Goal: Complete application form

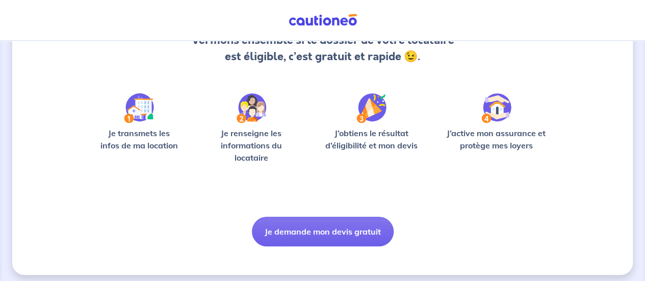
scroll to position [129, 0]
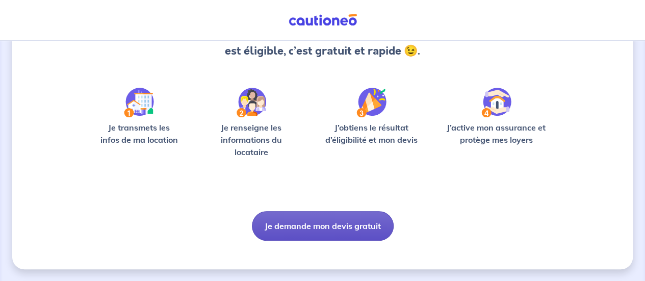
click at [299, 228] on button "Je demande mon devis gratuit" at bounding box center [323, 226] width 142 height 30
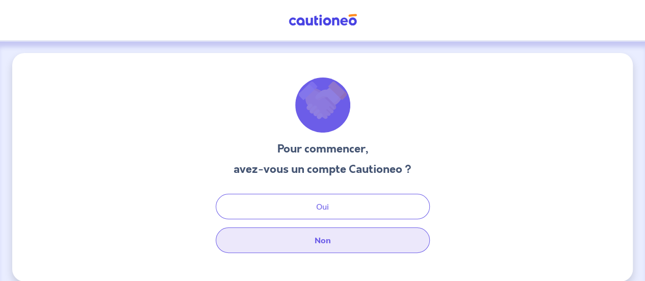
click at [306, 241] on button "Non" at bounding box center [323, 241] width 214 height 26
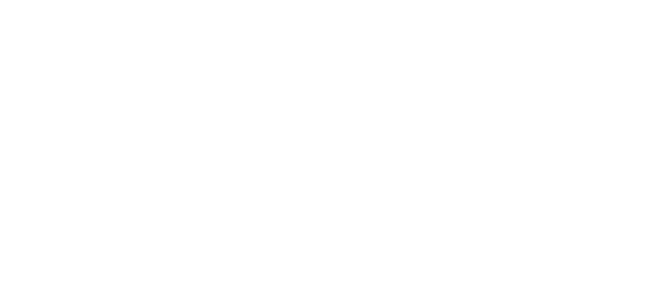
select select "FR"
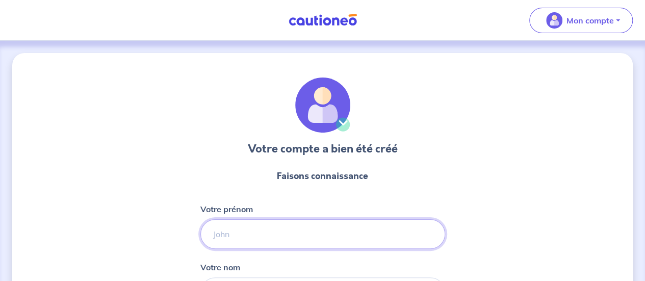
click at [295, 237] on input "Votre prénom" at bounding box center [322, 234] width 245 height 30
type input "[PERSON_NAME]"
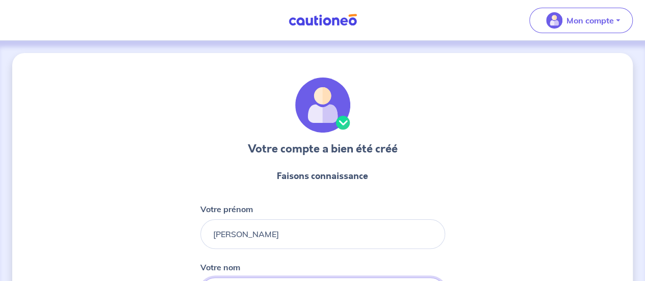
type input "Serrand"
type input "06 34 31 41 40"
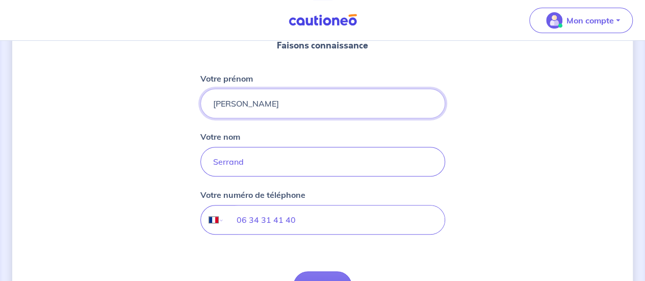
scroll to position [148, 0]
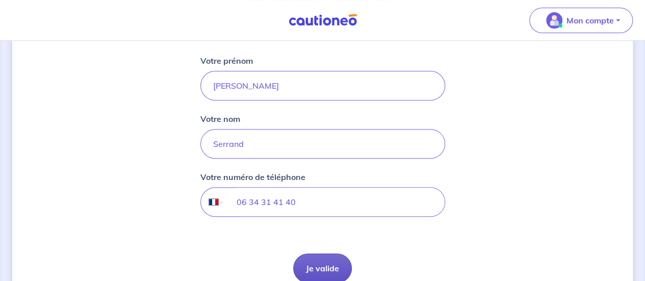
click at [343, 266] on button "Je valide" at bounding box center [322, 269] width 59 height 30
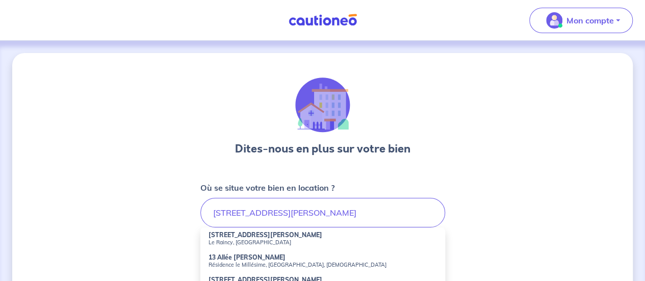
click at [255, 239] on small "Le Raincy, [GEOGRAPHIC_DATA]" at bounding box center [323, 242] width 229 height 7
type input "[STREET_ADDRESS][PERSON_NAME]"
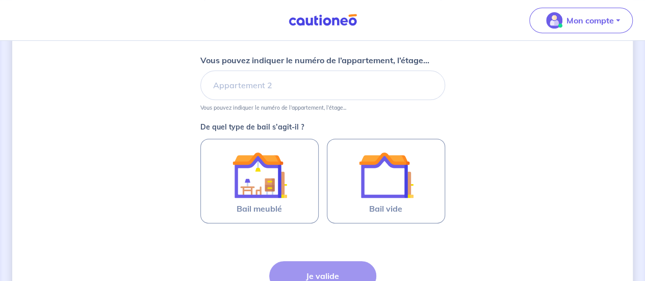
scroll to position [224, 0]
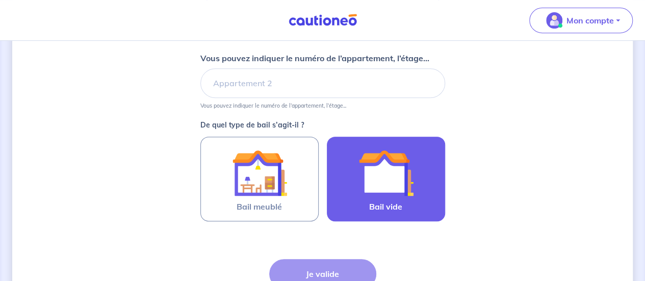
click at [398, 180] on img at bounding box center [386, 172] width 55 height 55
click at [0, 0] on input "Bail vide" at bounding box center [0, 0] width 0 height 0
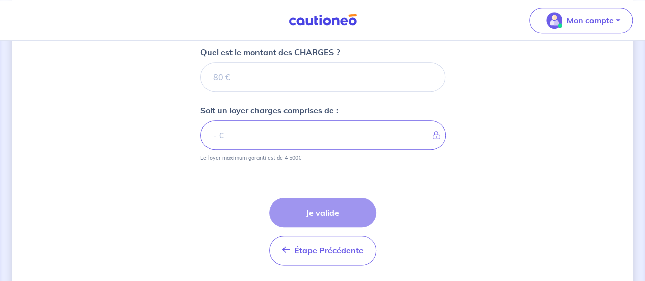
scroll to position [475, 0]
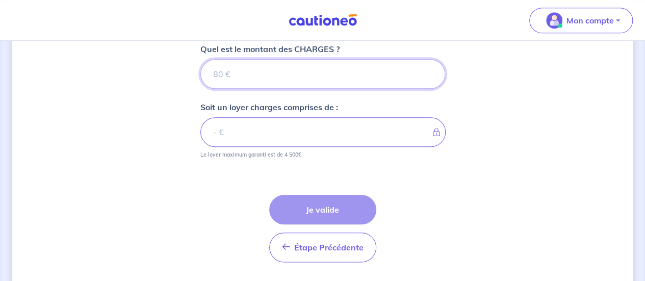
click at [236, 73] on input "Quel est le montant des CHARGES ?" at bounding box center [322, 74] width 245 height 30
type input "69"
type input "68"
type input "680"
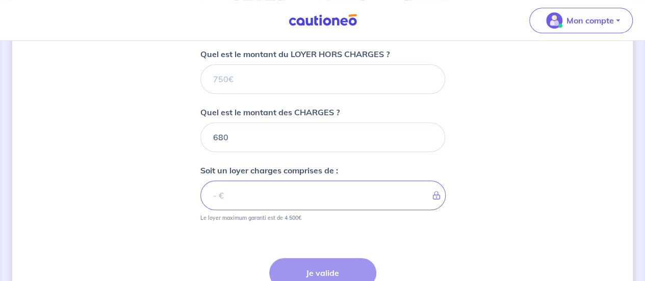
scroll to position [407, 0]
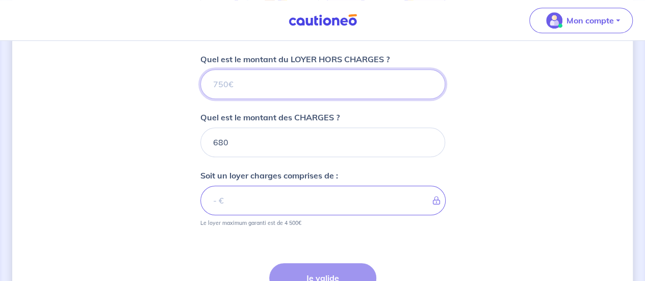
click at [298, 78] on input "Quel est le montant du LOYER HORS CHARGES ?" at bounding box center [322, 84] width 245 height 30
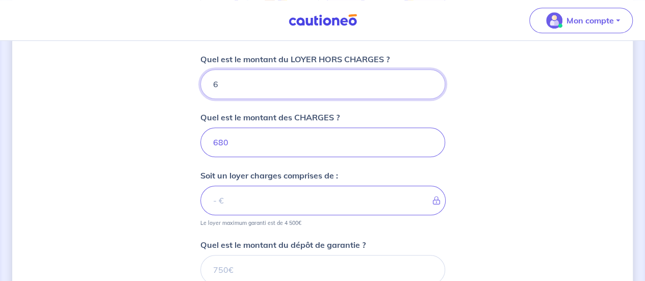
type input "69"
type input "686"
type input "690"
type input "749"
type input "69"
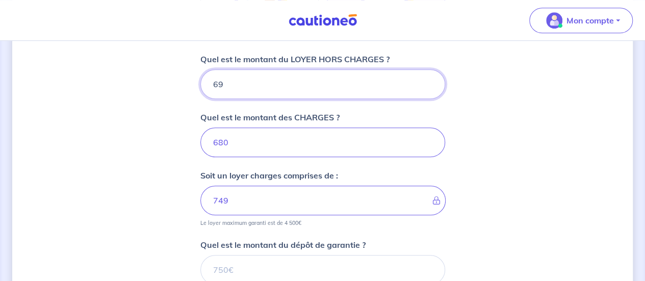
type input "1370"
type input "6"
type input "686"
type input "680"
type input "1360"
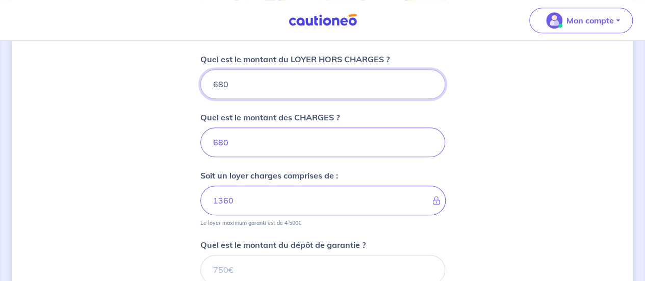
type input "680"
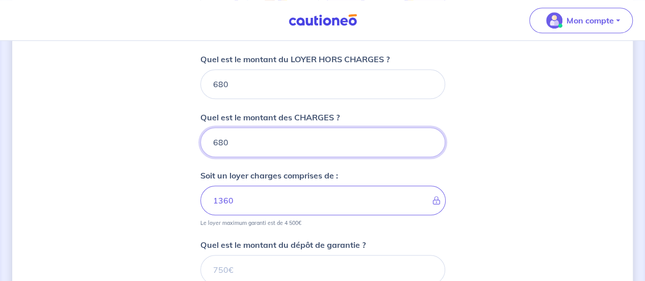
drag, startPoint x: 253, startPoint y: 140, endPoint x: 142, endPoint y: 134, distance: 110.3
click at [142, 134] on div "Dites-nous en plus sur votre bien Où se situe votre bien en location ? [STREET_…" at bounding box center [322, 41] width 621 height 791
type input "35"
type input "715"
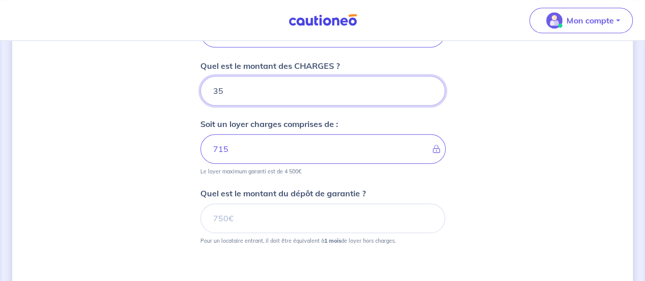
scroll to position [467, 0]
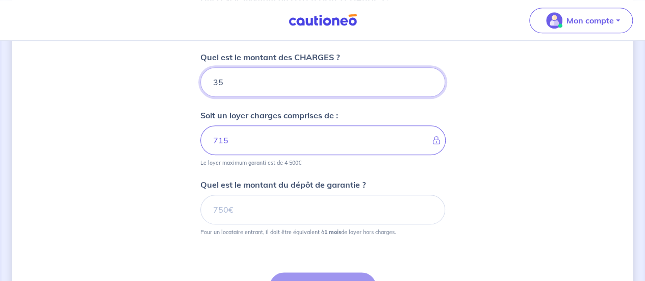
type input "35"
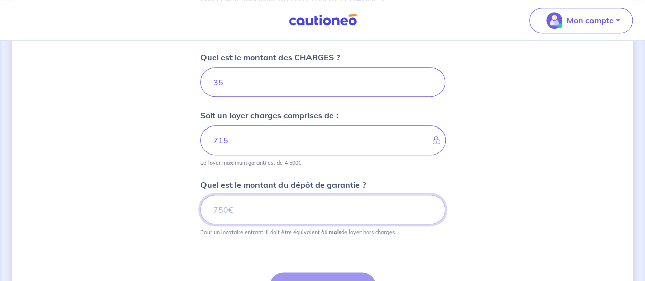
click at [249, 210] on input "Quel est le montant du dépôt de garantie ?" at bounding box center [322, 210] width 245 height 30
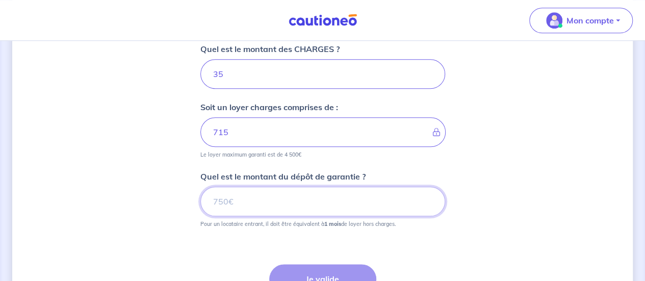
scroll to position [479, 0]
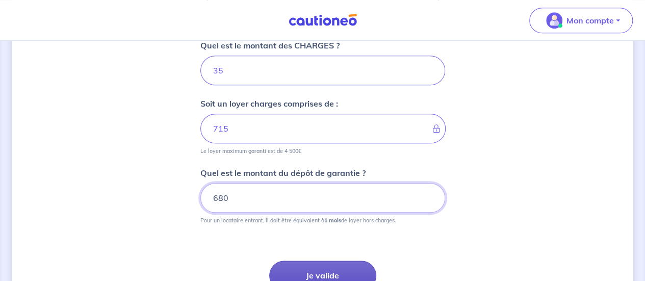
type input "680"
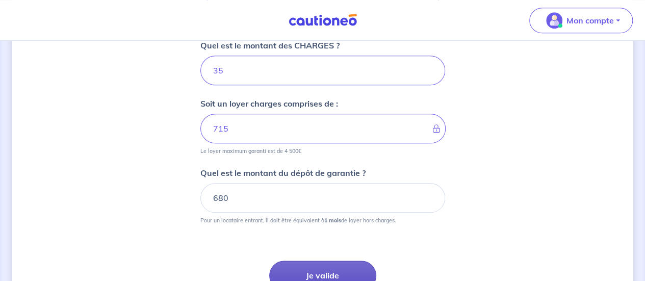
click at [370, 263] on button "Je valide" at bounding box center [322, 276] width 107 height 30
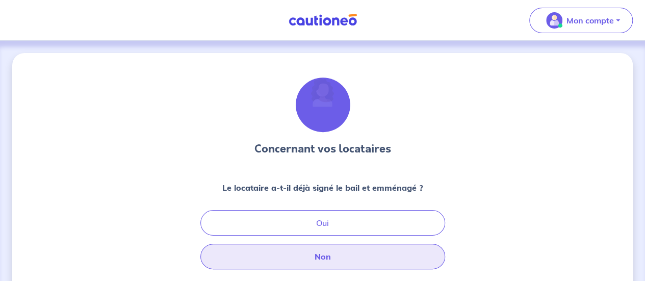
click at [336, 259] on button "Non" at bounding box center [322, 257] width 245 height 26
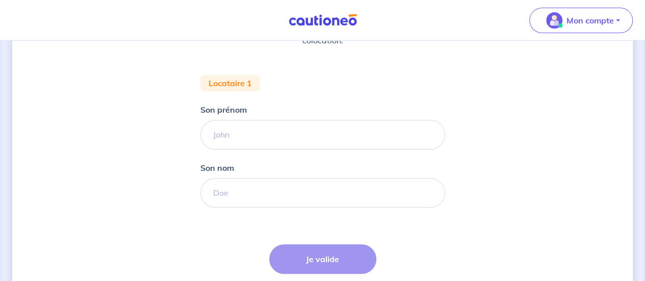
scroll to position [178, 0]
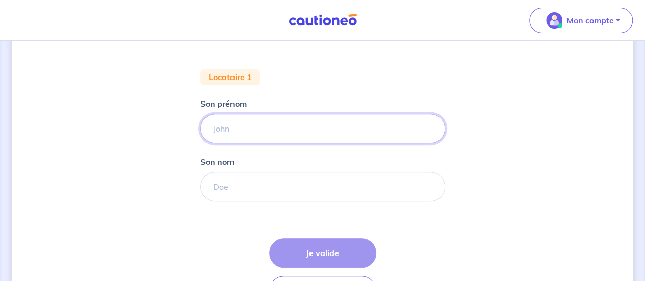
click at [255, 129] on input "Son prénom" at bounding box center [322, 129] width 245 height 30
type input "[PERSON_NAME]"
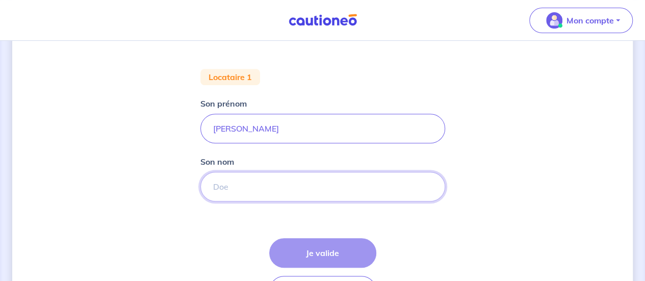
click at [230, 188] on input "Son nom" at bounding box center [322, 187] width 245 height 30
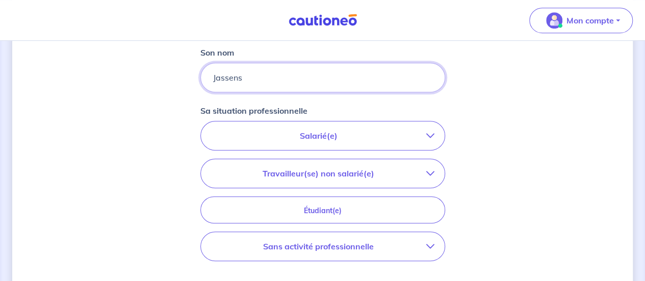
scroll to position [286, 0]
type input "Jassens"
click at [346, 143] on button "Salarié(e)" at bounding box center [323, 136] width 244 height 29
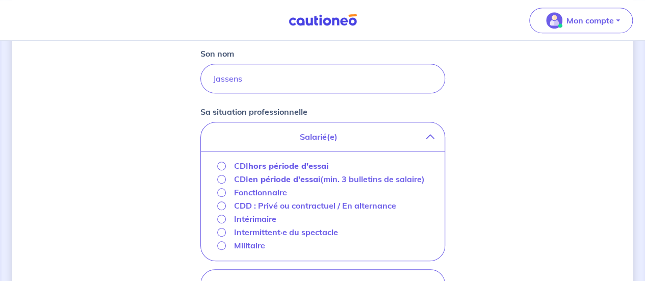
click at [263, 167] on strong "hors période d'essai" at bounding box center [288, 166] width 80 height 10
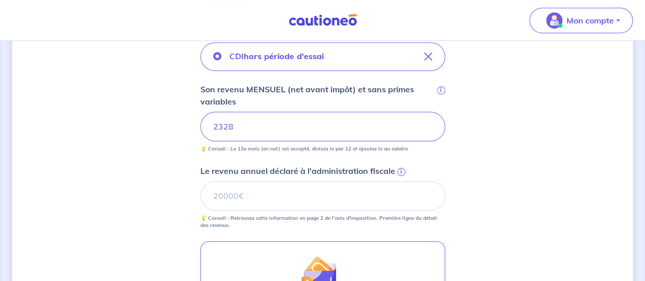
scroll to position [374, 0]
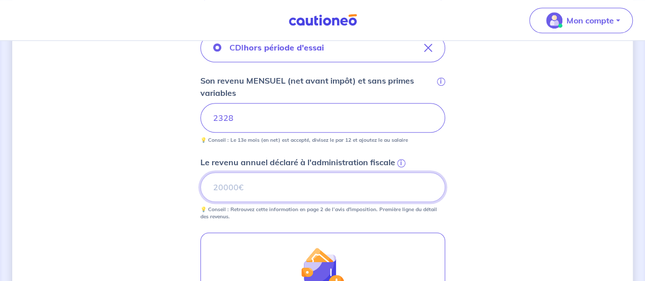
click at [276, 180] on input "Le revenu annuel déclaré à l'administration fiscale i" at bounding box center [322, 187] width 245 height 30
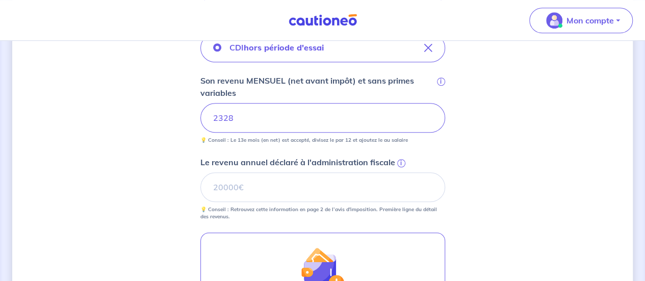
click at [399, 161] on span "i" at bounding box center [401, 163] width 8 height 8
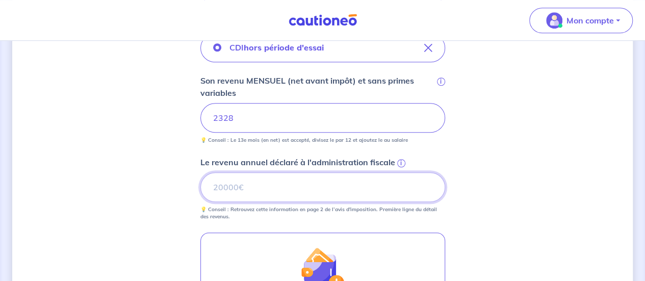
click at [399, 172] on input "Le revenu annuel déclaré à l'administration fiscale i" at bounding box center [322, 187] width 245 height 30
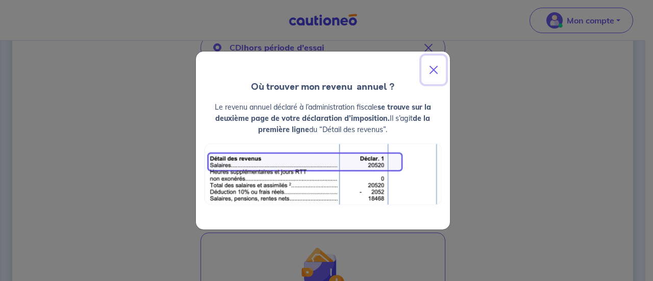
click at [434, 71] on button "Close" at bounding box center [433, 70] width 24 height 29
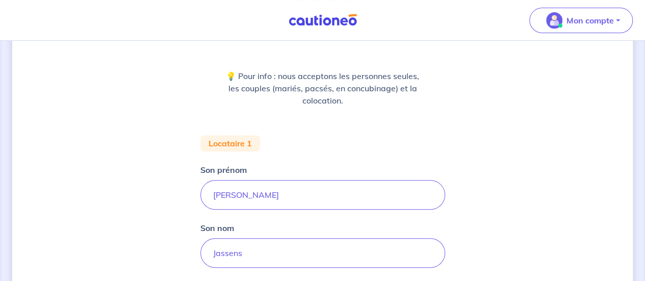
scroll to position [104, 0]
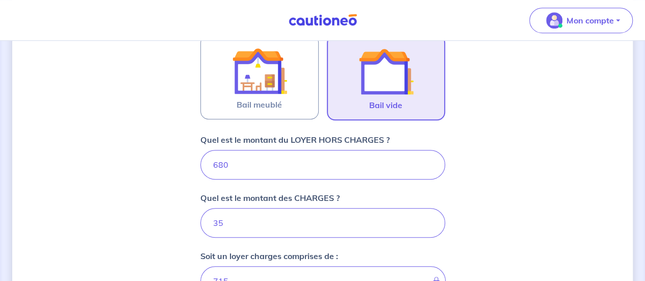
scroll to position [350, 0]
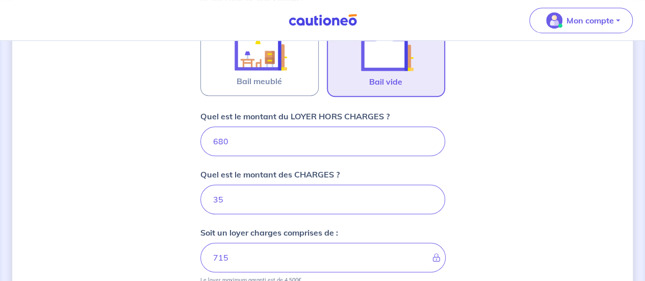
click at [306, 23] on img at bounding box center [323, 20] width 77 height 13
